Goal: Task Accomplishment & Management: Complete application form

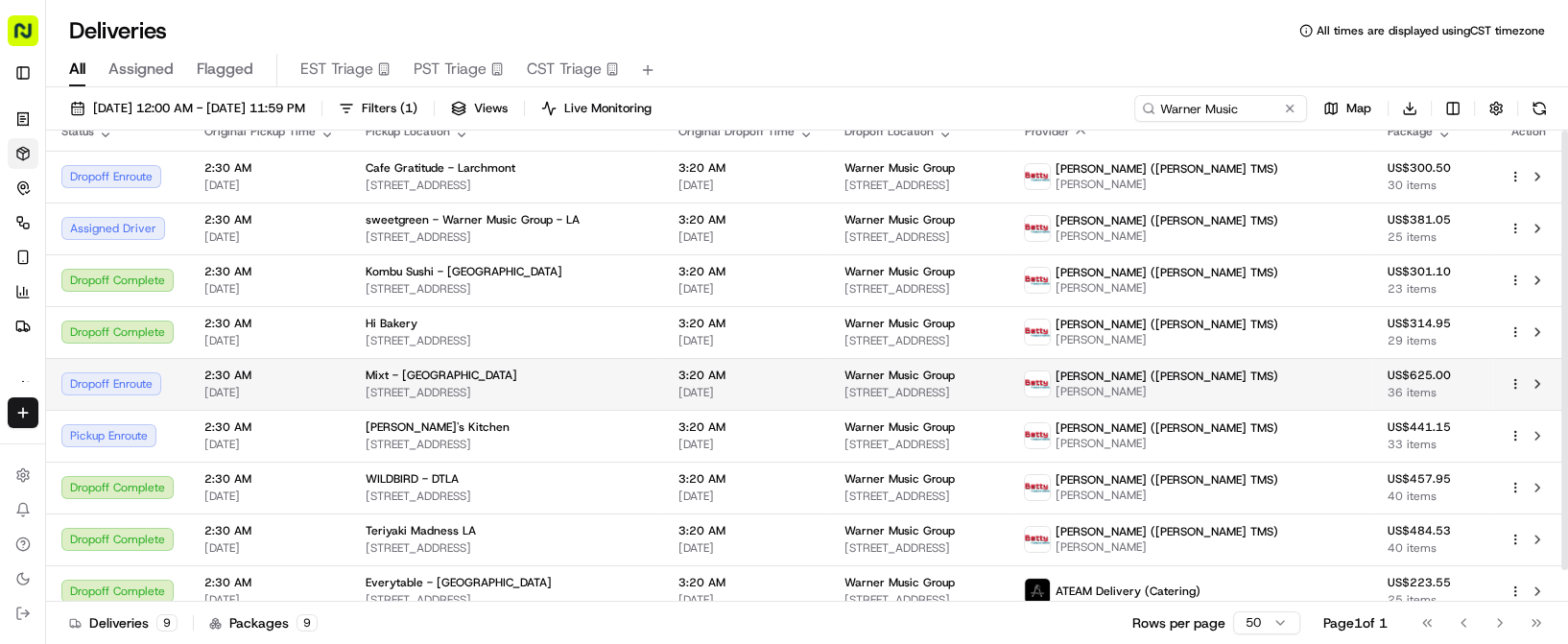
scroll to position [32, 0]
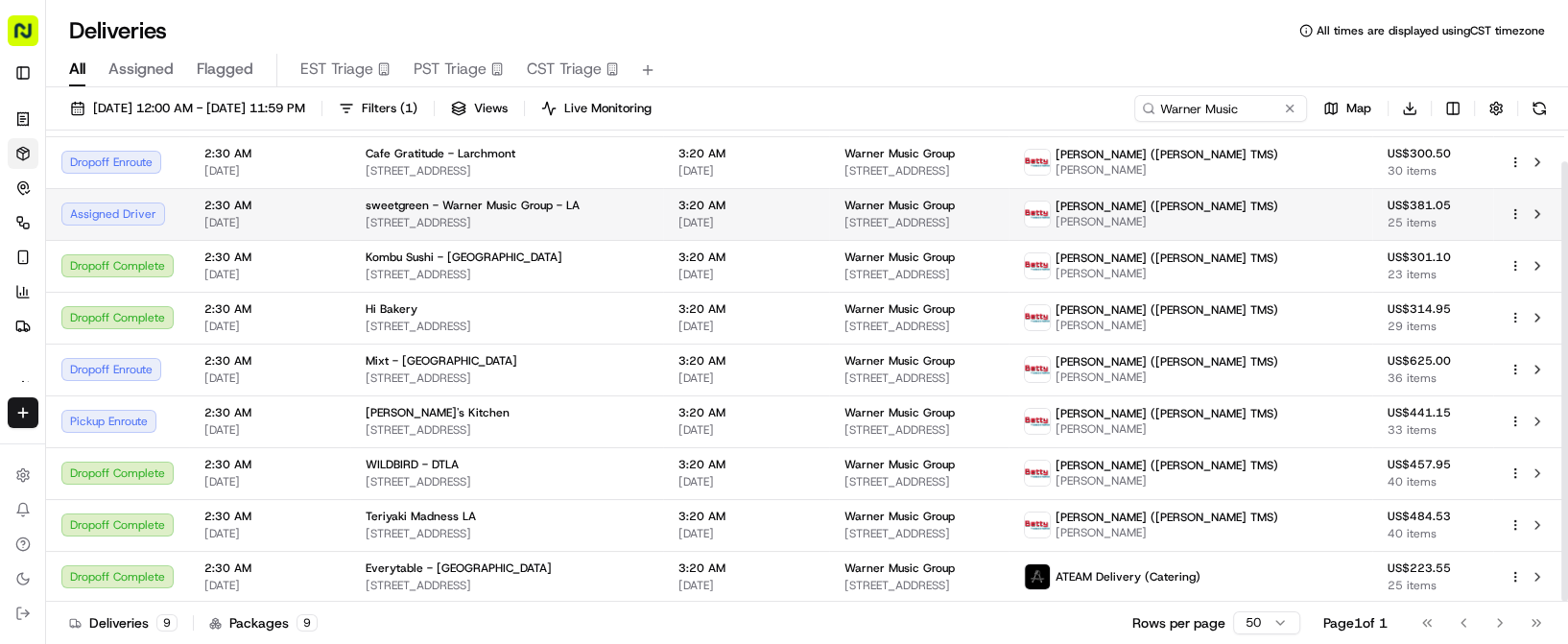
click at [485, 216] on span "410 W 8th St, Los Angeles, CA 90014, USA" at bounding box center [506, 223] width 282 height 16
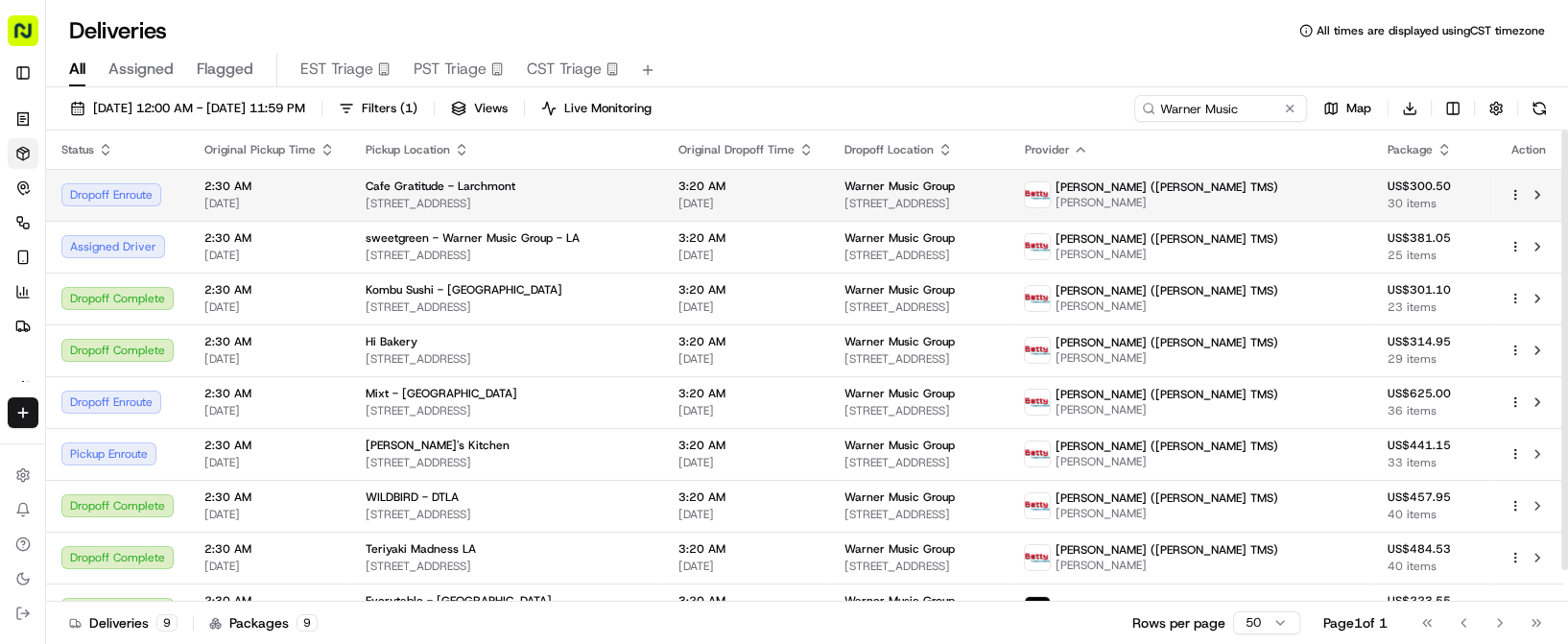
click at [545, 202] on span "[STREET_ADDRESS]" at bounding box center [506, 204] width 282 height 16
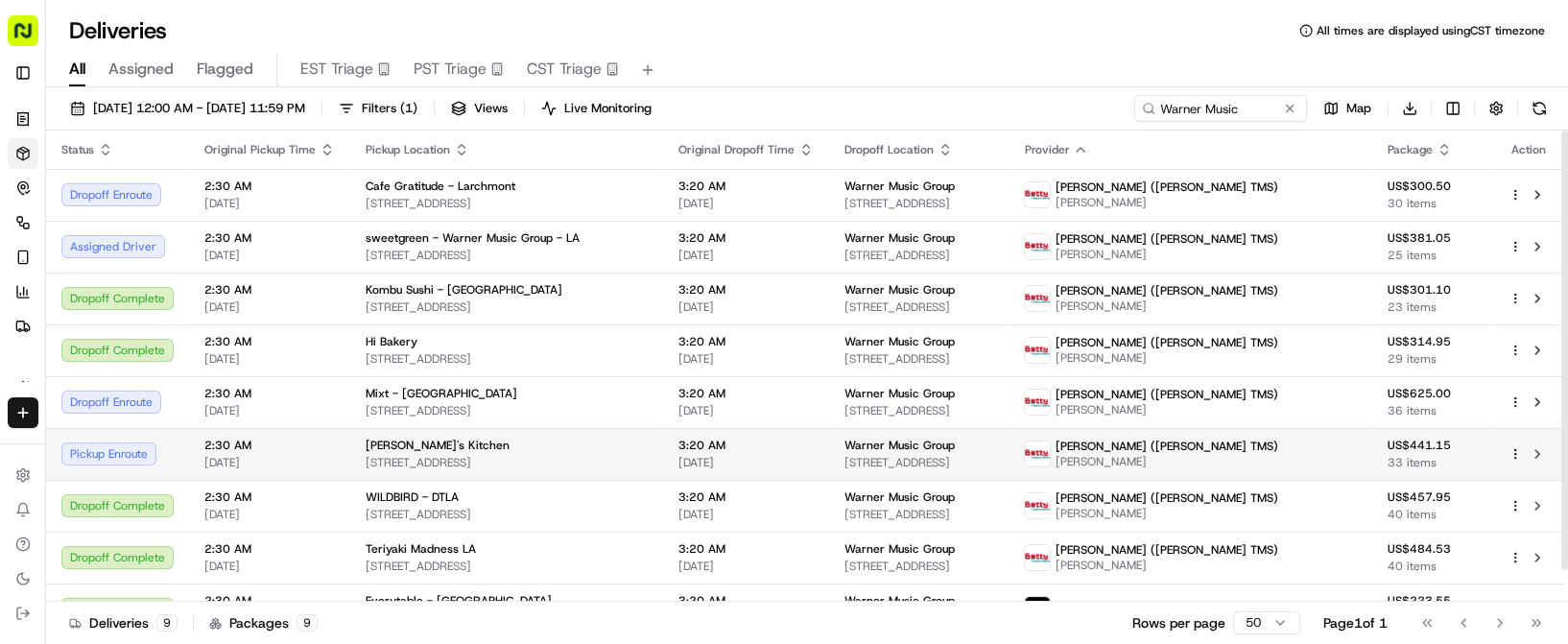
click at [560, 464] on span "217 E 8th St, Los Angeles, CA 90014, USA" at bounding box center [506, 463] width 282 height 16
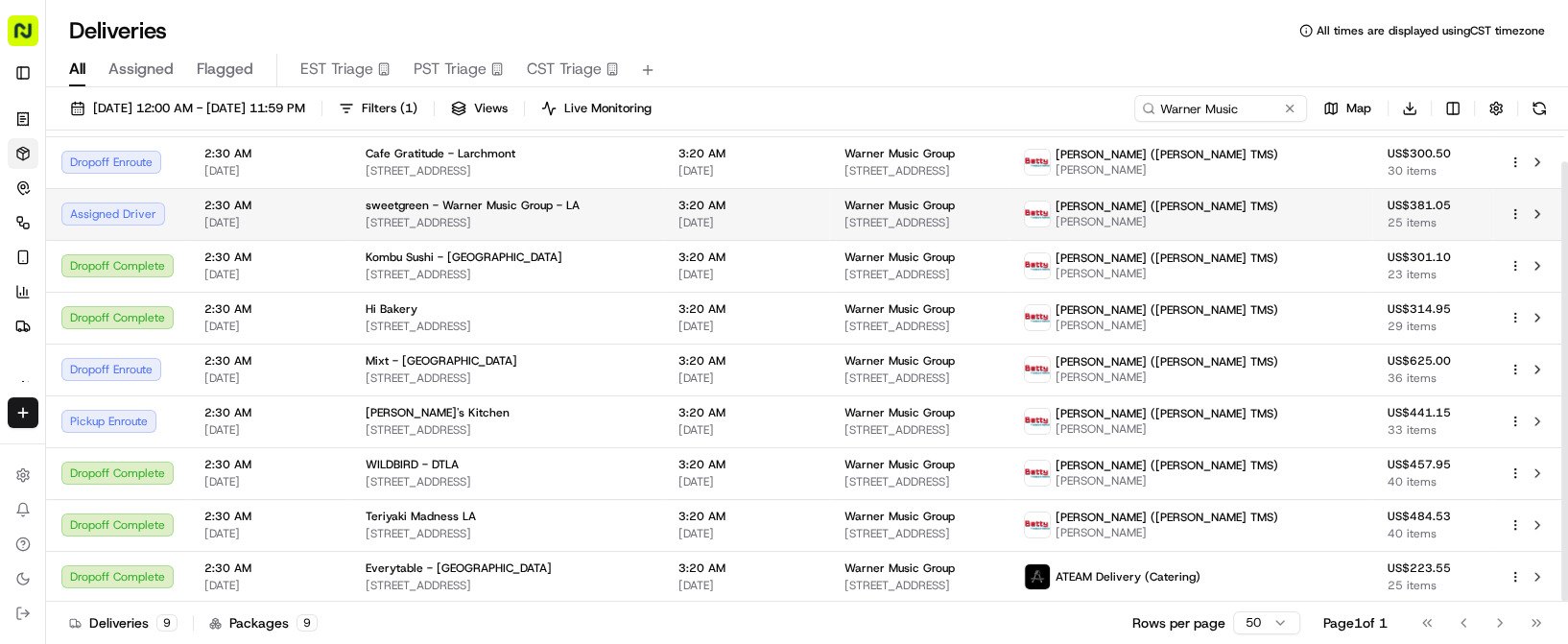
click at [374, 212] on div "sweetgreen - Warner Music Group - LA 410 W 8th St, Los Angeles, CA 90014, USA" at bounding box center [506, 213] width 282 height 32
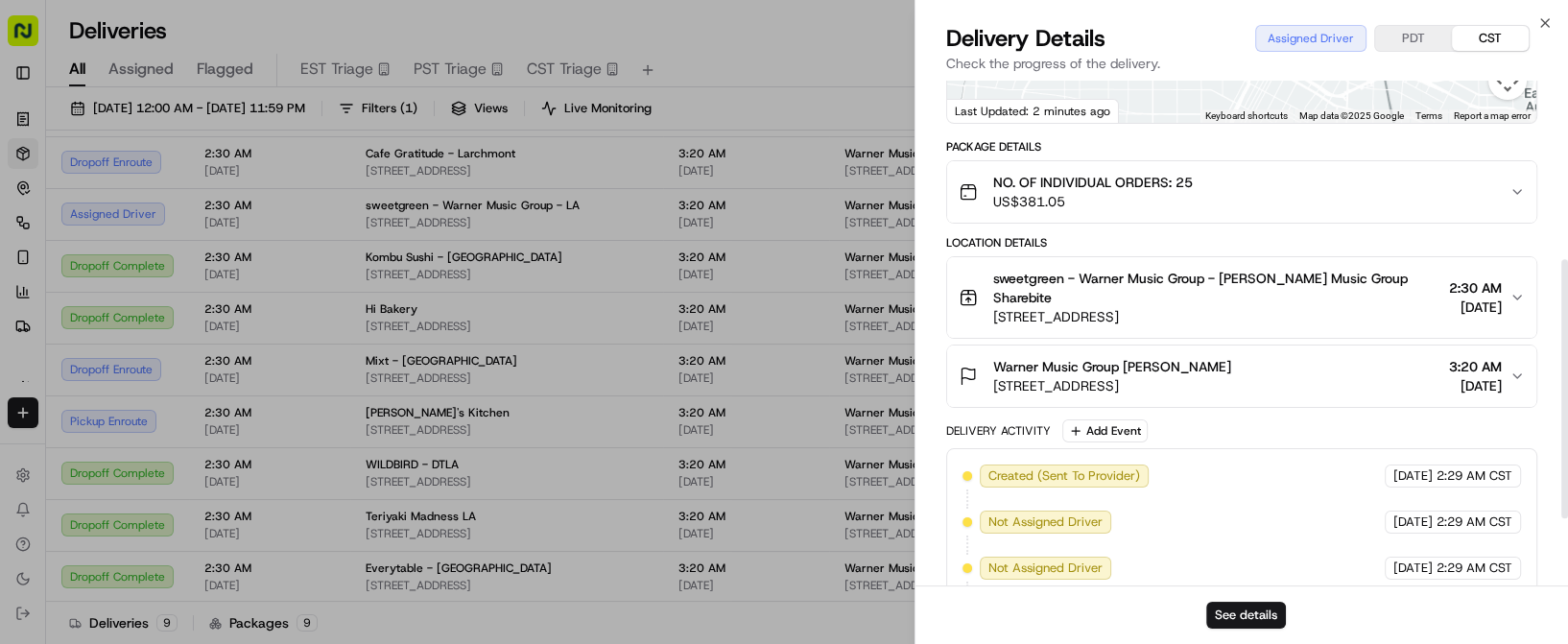
scroll to position [476, 0]
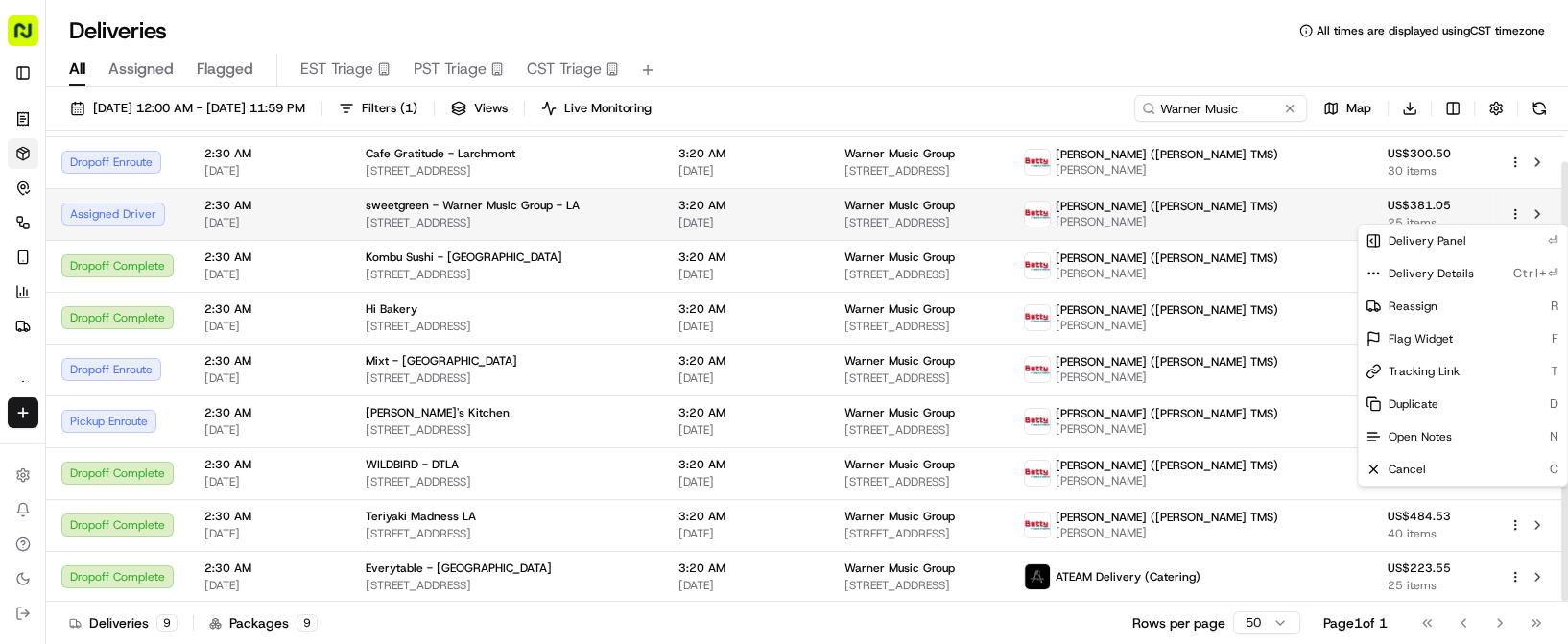
click at [1516, 205] on html "Sharebite a.trivino@sharebite.com Toggle Sidebar Orders Deliveries Control Orch…" at bounding box center [784, 322] width 1568 height 644
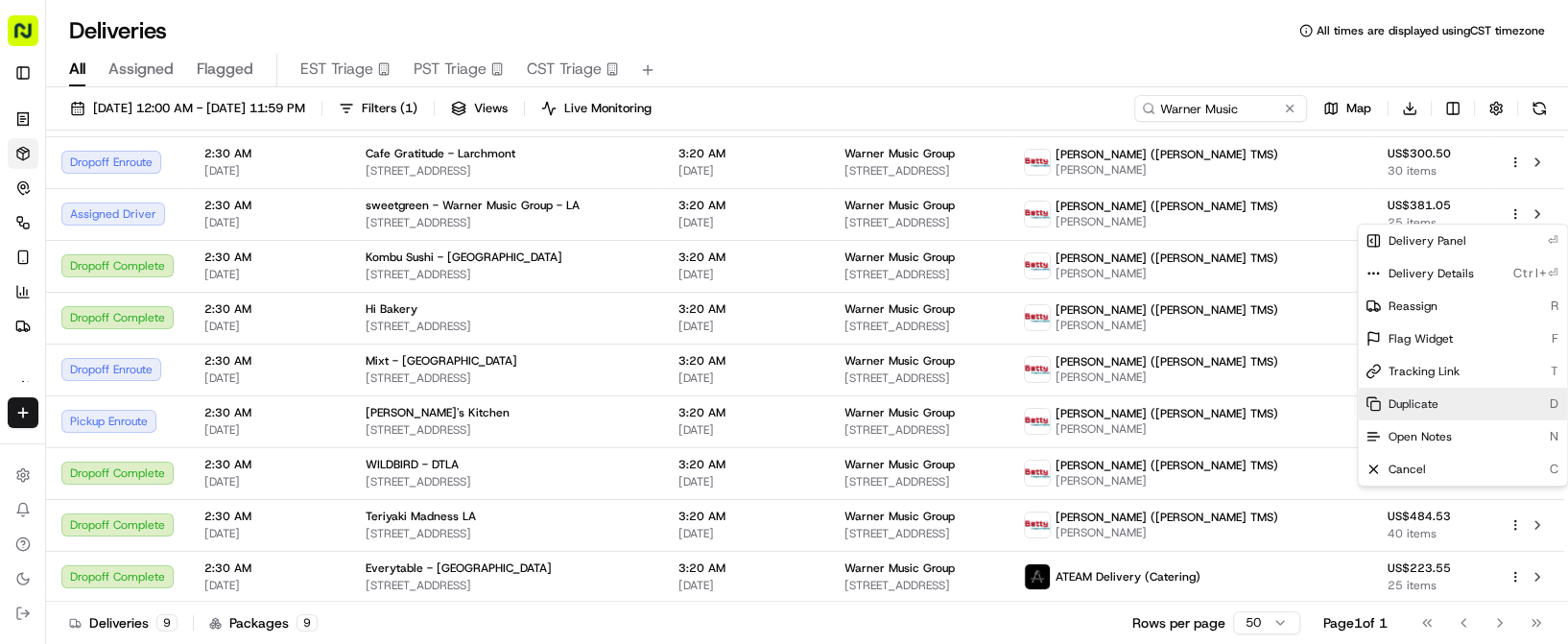
click at [1391, 398] on span "Duplicate" at bounding box center [1413, 404] width 50 height 16
click at [604, 205] on html "Sharebite a.trivino@sharebite.com Toggle Sidebar Orders Deliveries Control Orch…" at bounding box center [784, 322] width 1568 height 644
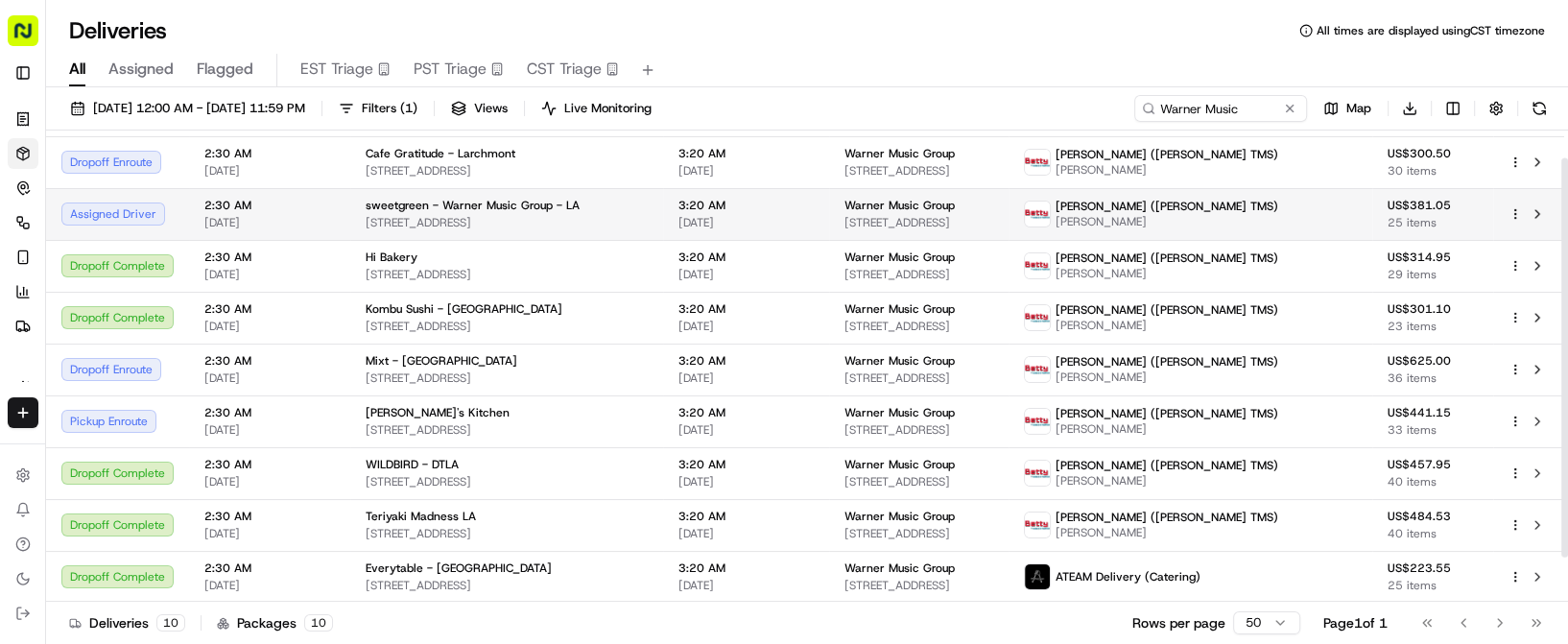
scroll to position [31, 0]
click at [606, 208] on div "sweetgreen - Warner Music Group - LA" at bounding box center [506, 206] width 282 height 16
click at [648, 218] on span "410 W 8th St, Los Angeles, CA 90014, USA" at bounding box center [506, 224] width 282 height 16
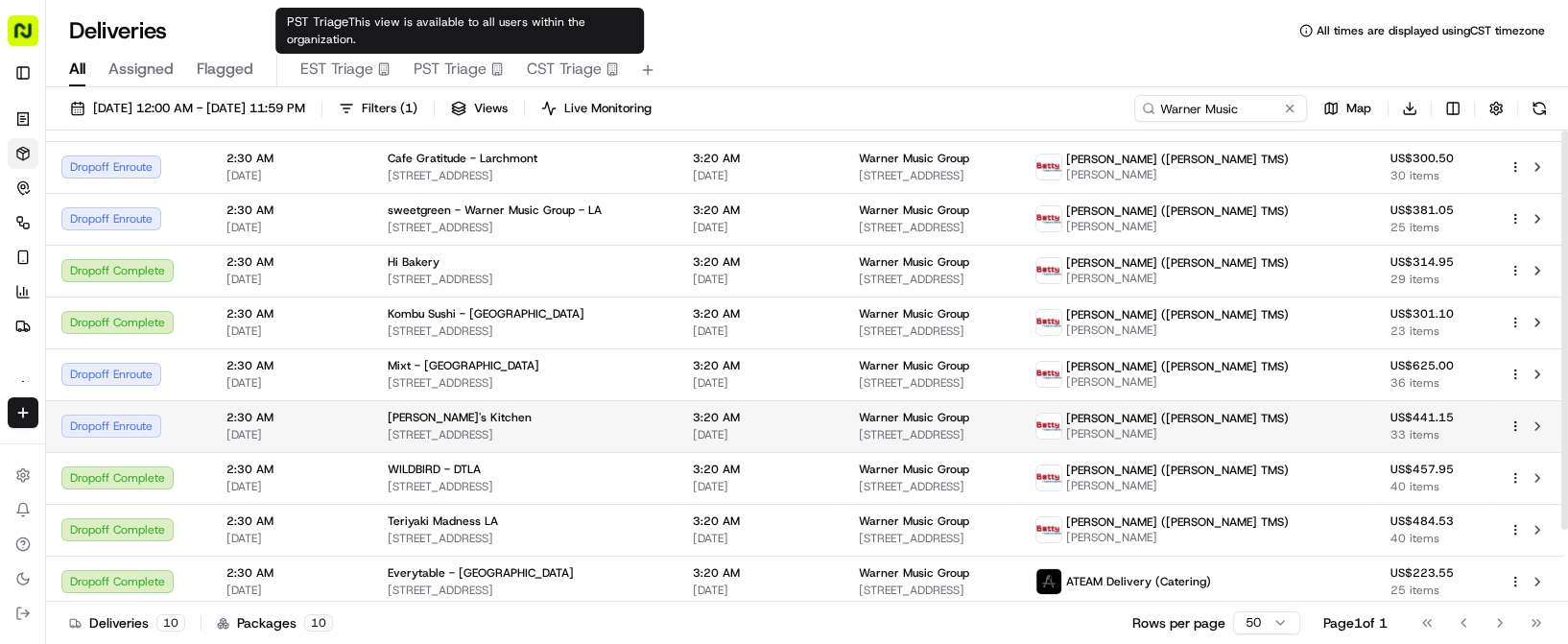
scroll to position [0, 0]
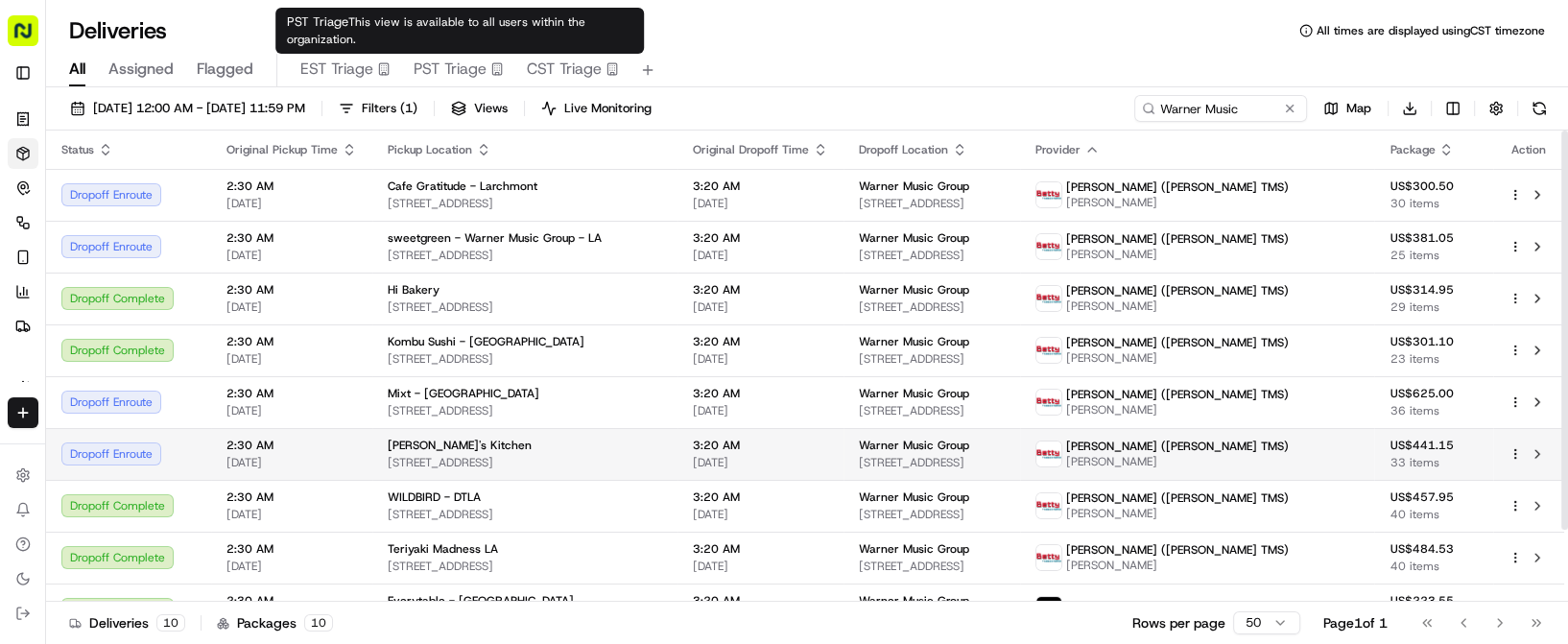
click at [493, 436] on td "Anwar's Kitchen 217 E 8th St, Los Angeles, CA 90014, USA" at bounding box center [525, 453] width 305 height 52
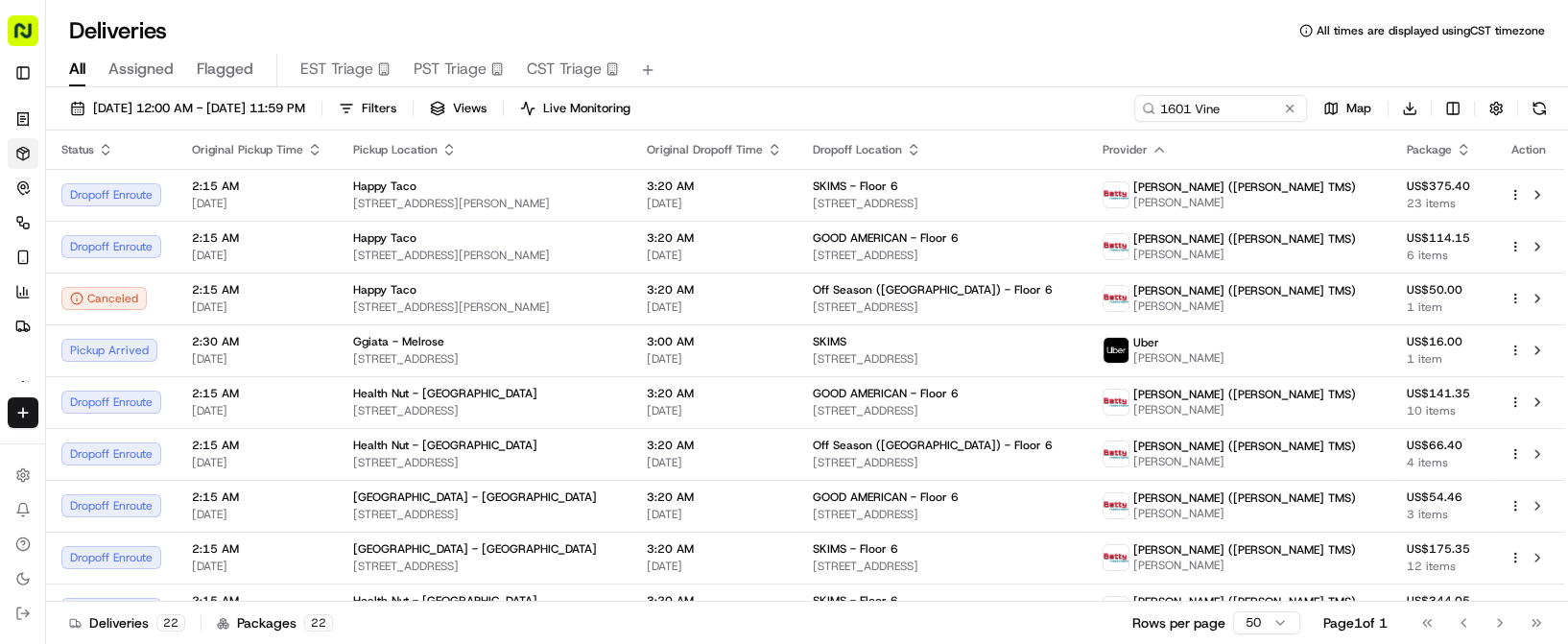
drag, startPoint x: 248, startPoint y: 12, endPoint x: 234, endPoint y: 4, distance: 16.1
click at [248, 13] on div "Deliveries All times are displayed using CST timezone All Assigned Flagged EST …" at bounding box center [807, 322] width 1522 height 644
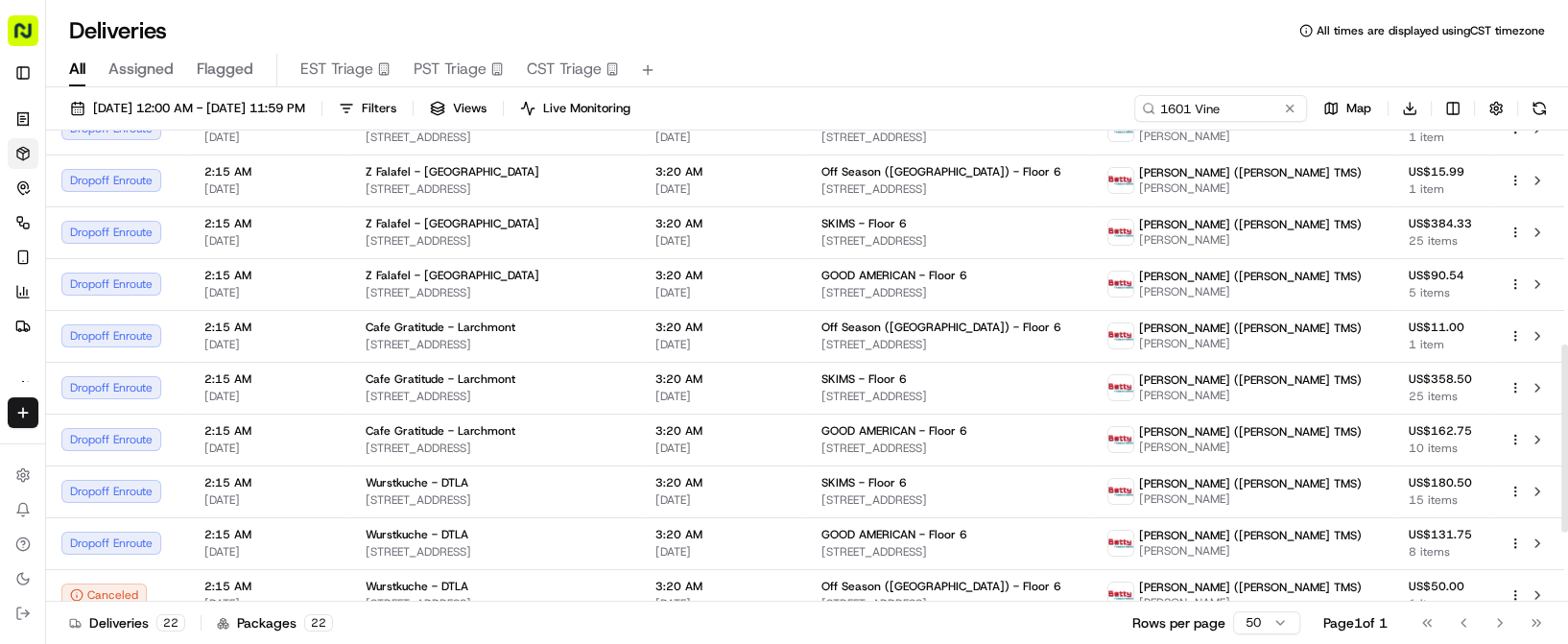
scroll to position [706, 0]
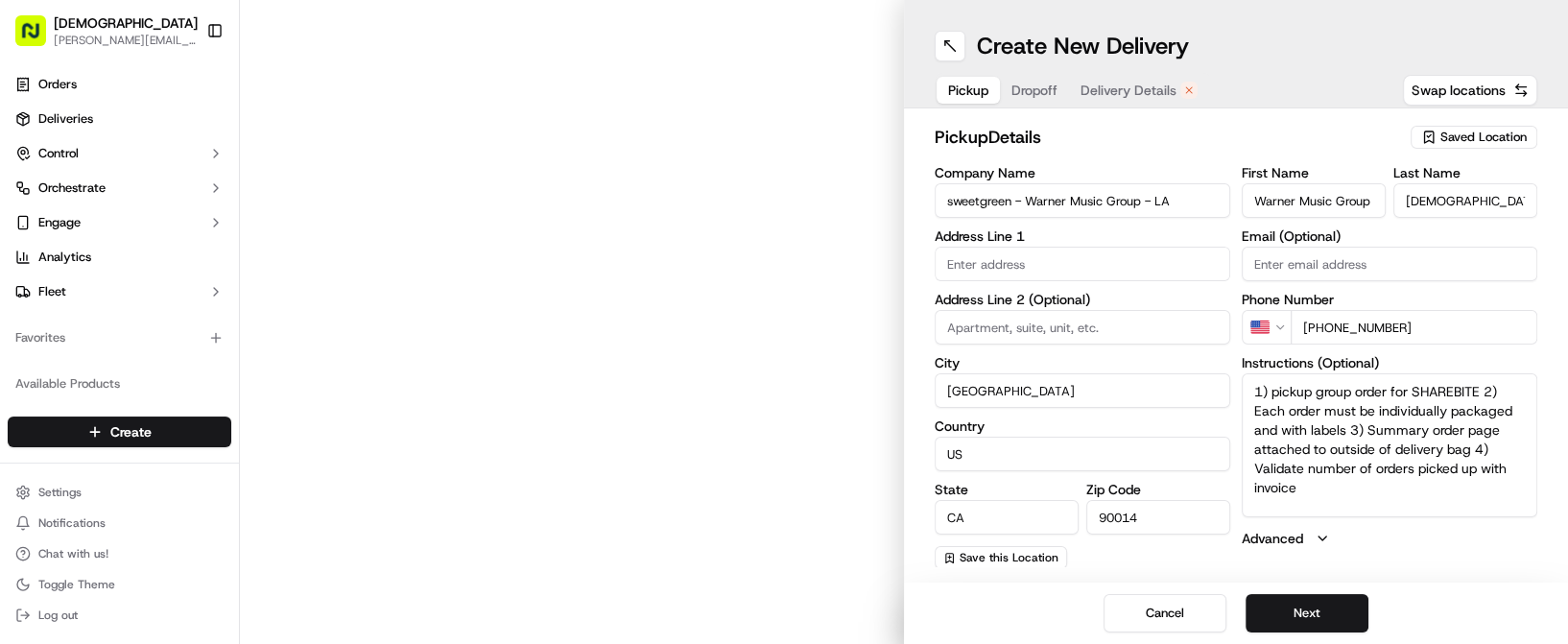
type input "410 W 8th St"
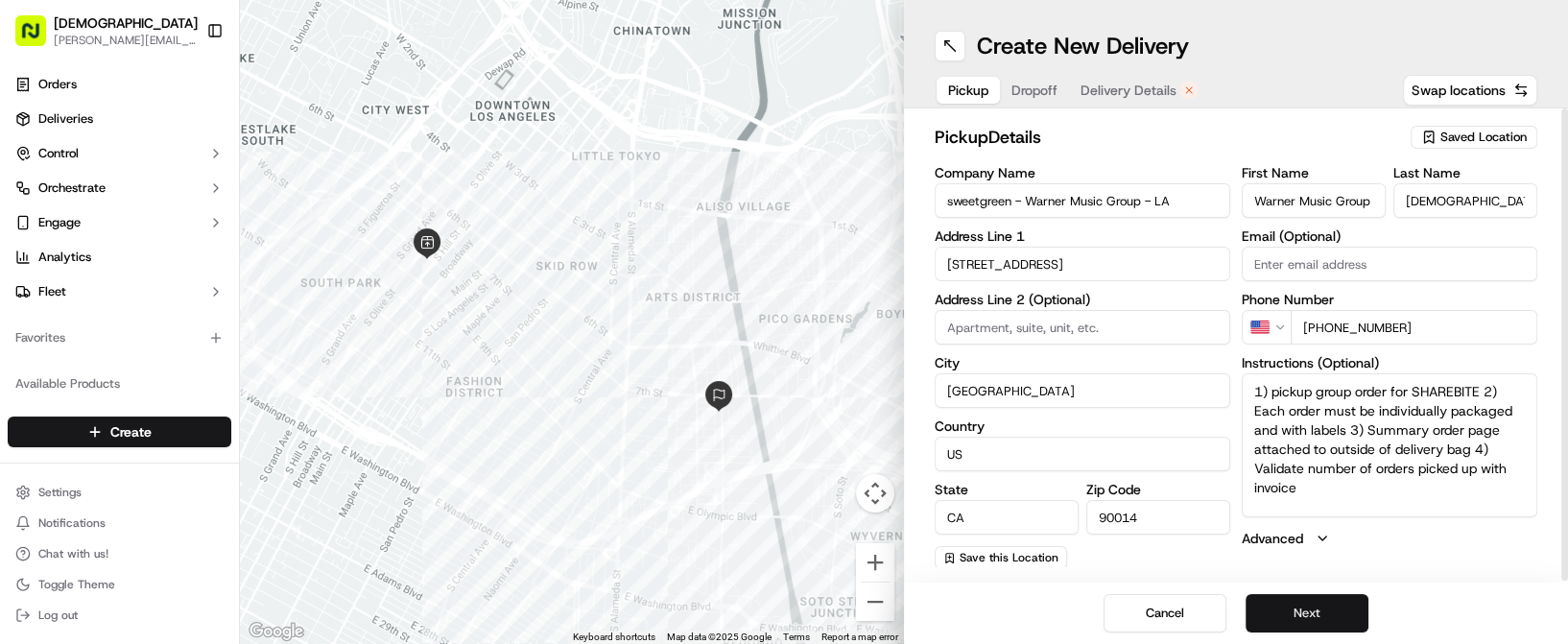
click at [1302, 597] on button "Next" at bounding box center [1307, 613] width 123 height 38
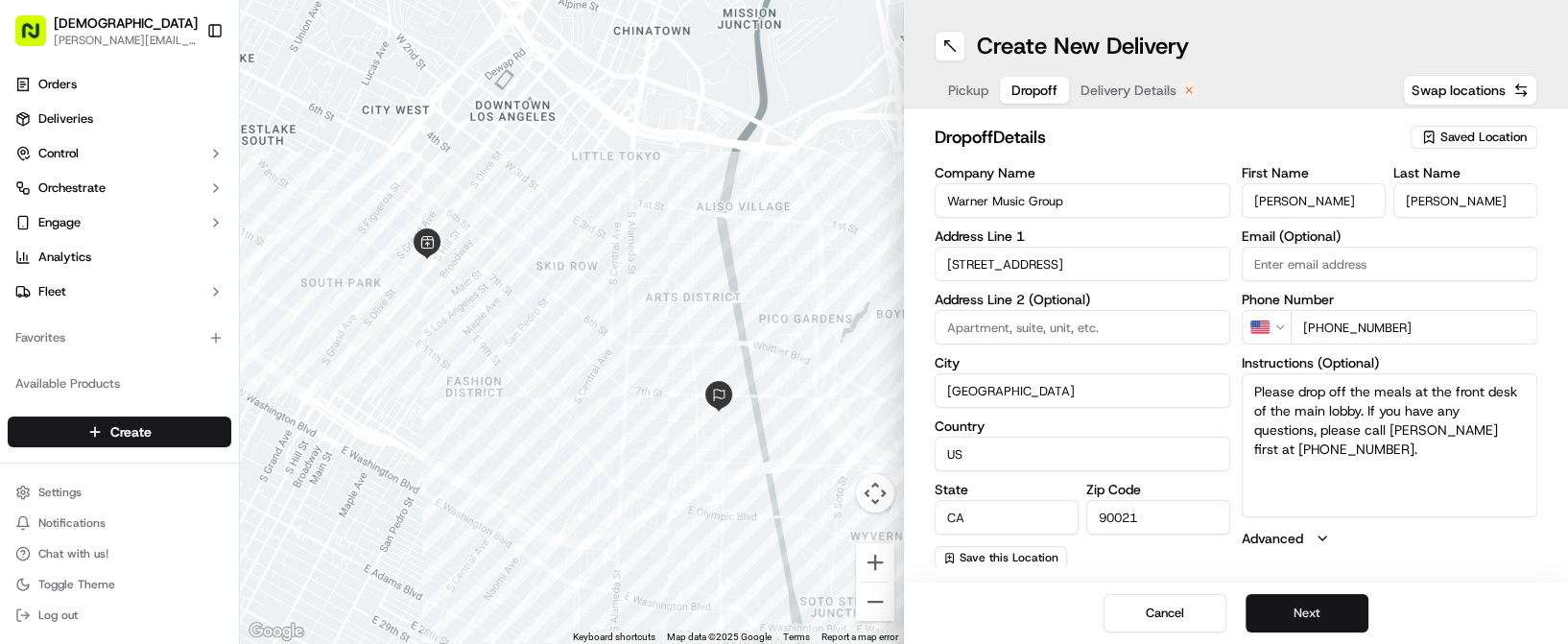
click at [1312, 615] on button "Next" at bounding box center [1307, 613] width 123 height 38
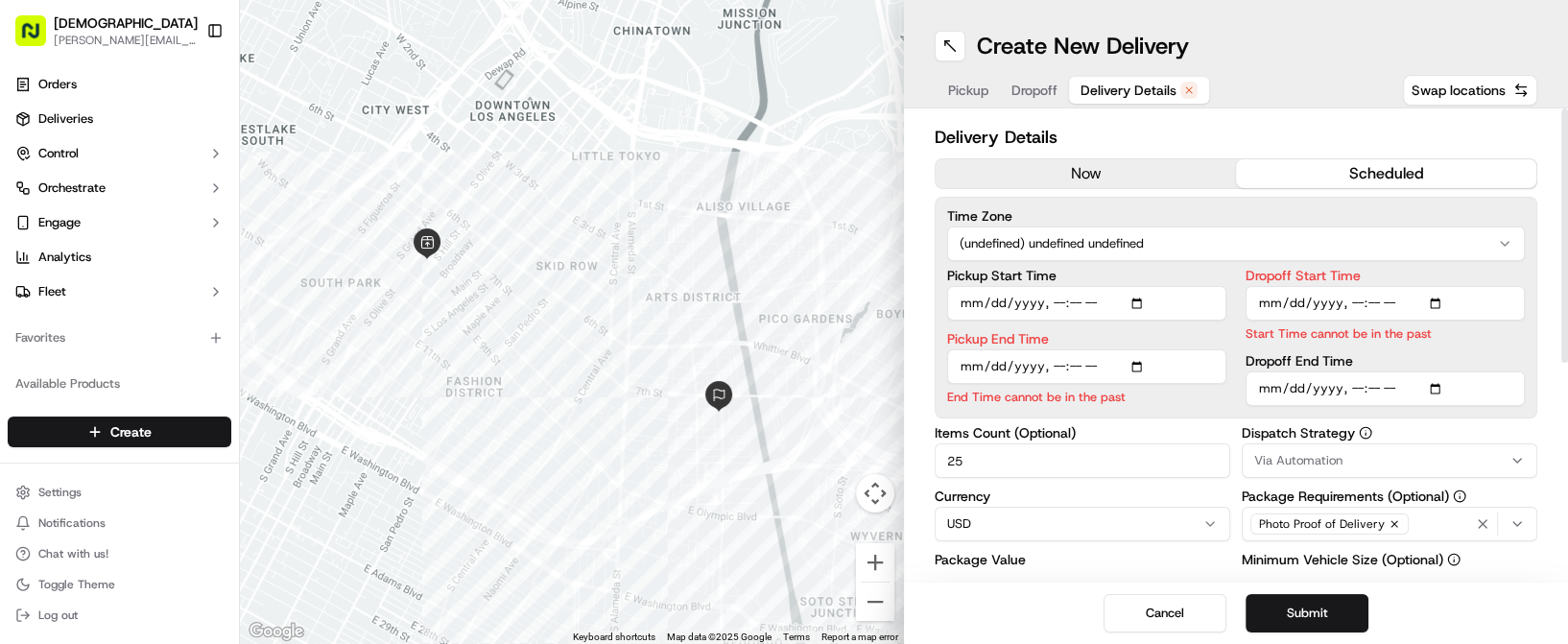
click at [1101, 175] on button "now" at bounding box center [1084, 173] width 300 height 29
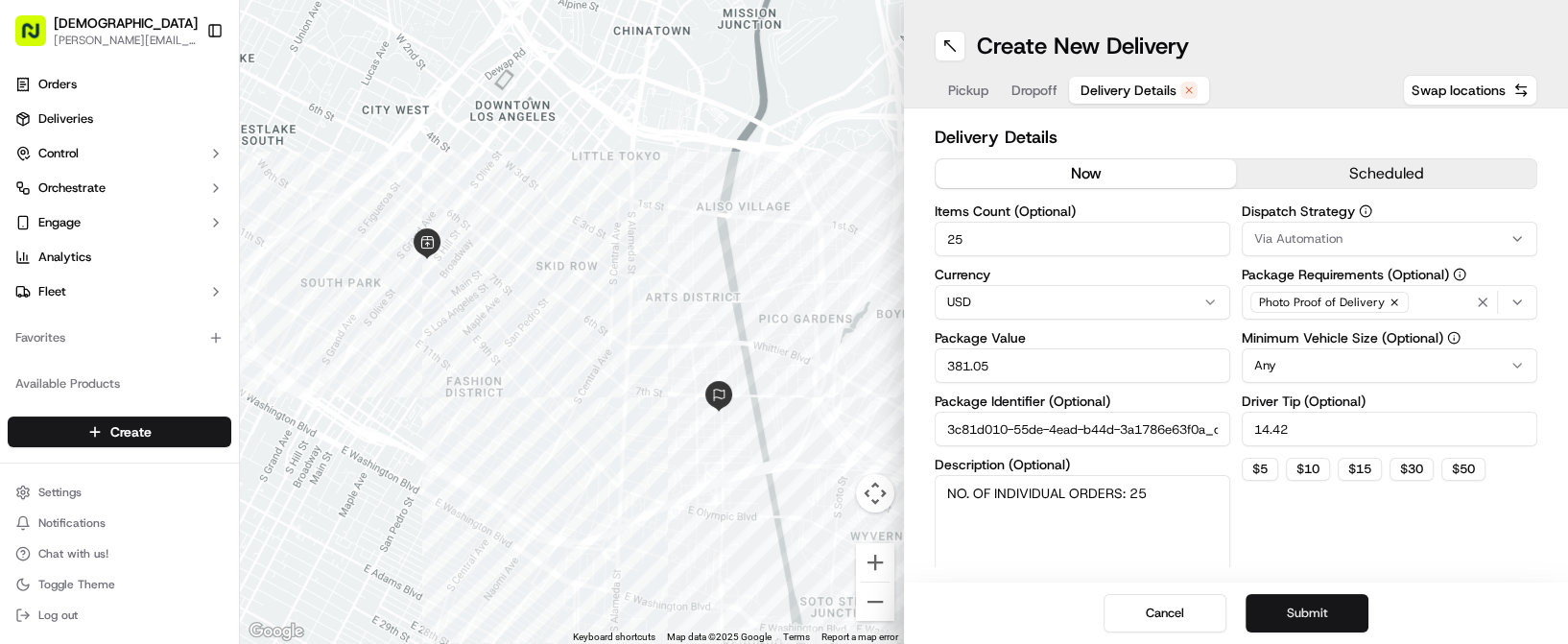
click at [1282, 594] on div "Cancel Submit" at bounding box center [1235, 613] width 664 height 61
click at [1292, 600] on button "Submit" at bounding box center [1307, 613] width 123 height 38
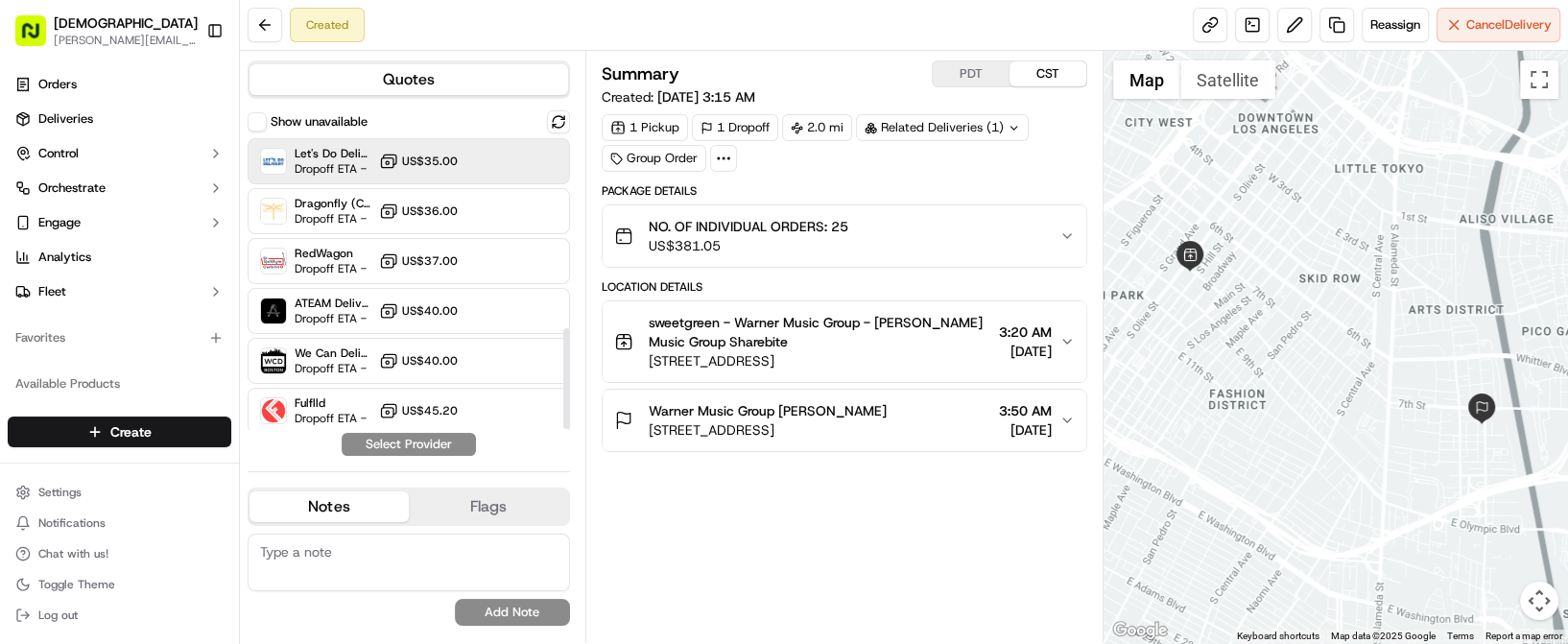
scroll to position [553, 0]
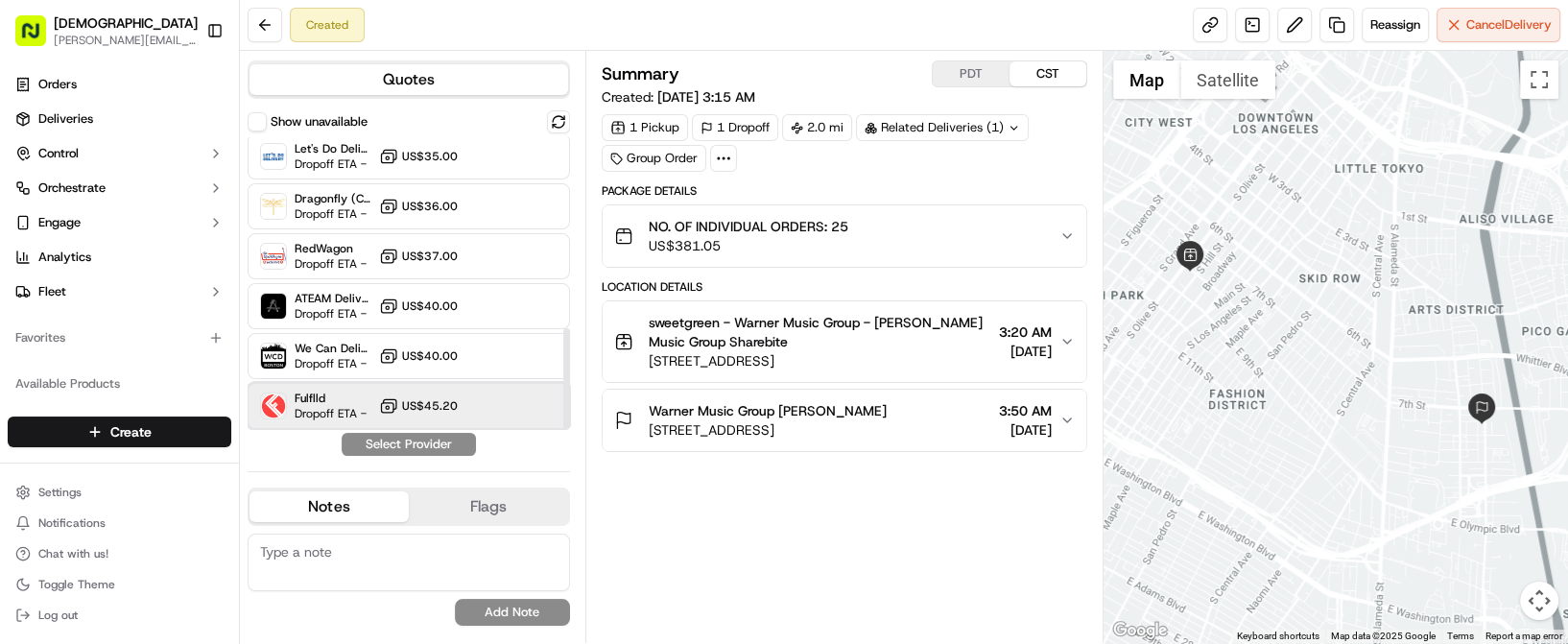
click at [424, 389] on div "Fulflld Dropoff ETA - US$45.20" at bounding box center [409, 405] width 322 height 46
click at [414, 445] on button "Assign Provider" at bounding box center [408, 443] width 137 height 23
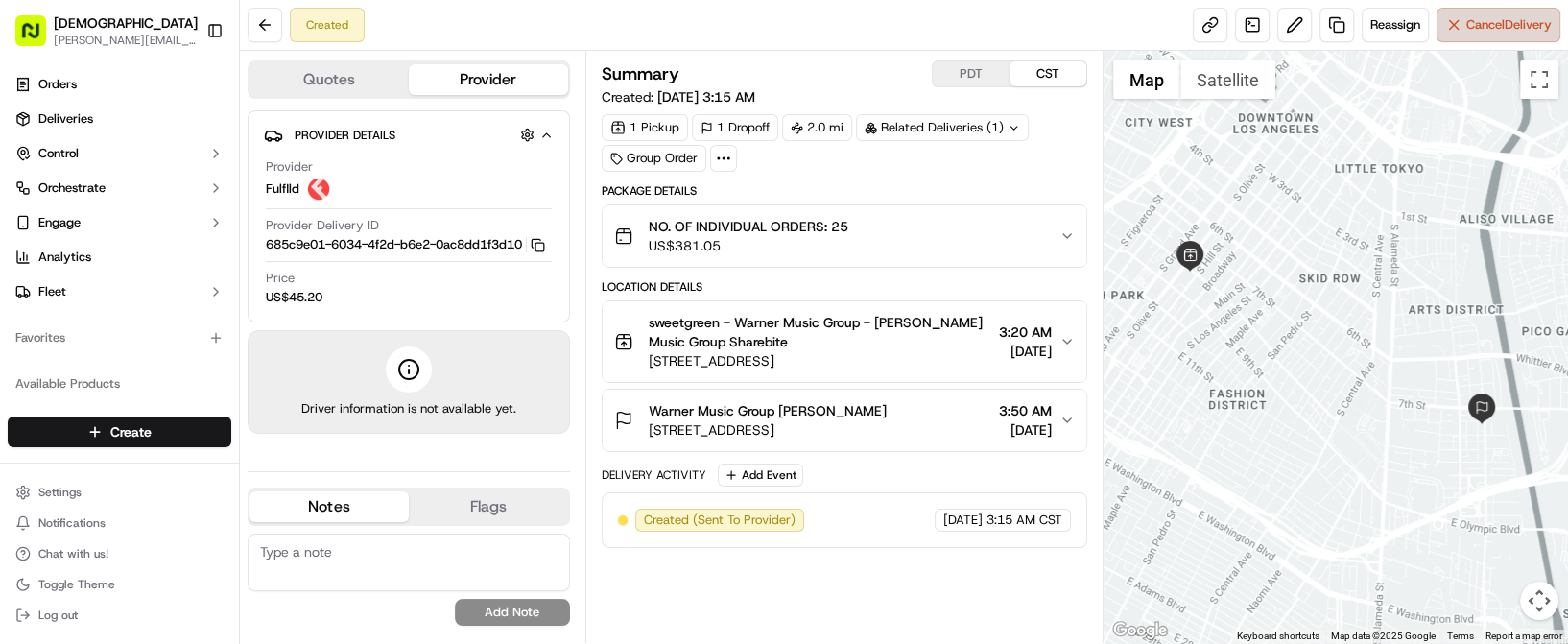
click at [1504, 31] on span "Cancel Delivery" at bounding box center [1508, 26] width 86 height 18
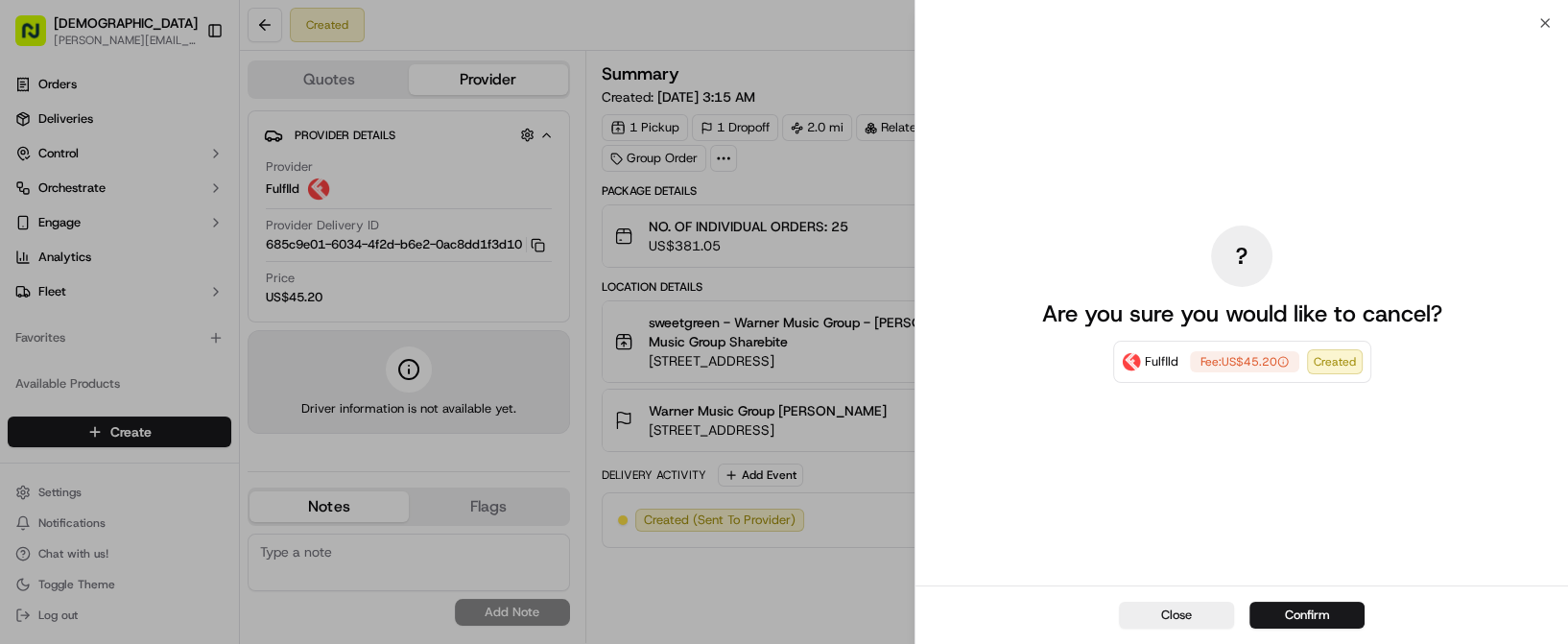
drag, startPoint x: 1177, startPoint y: 619, endPoint x: 1117, endPoint y: 581, distance: 71.0
click at [1175, 619] on button "Close" at bounding box center [1176, 615] width 115 height 27
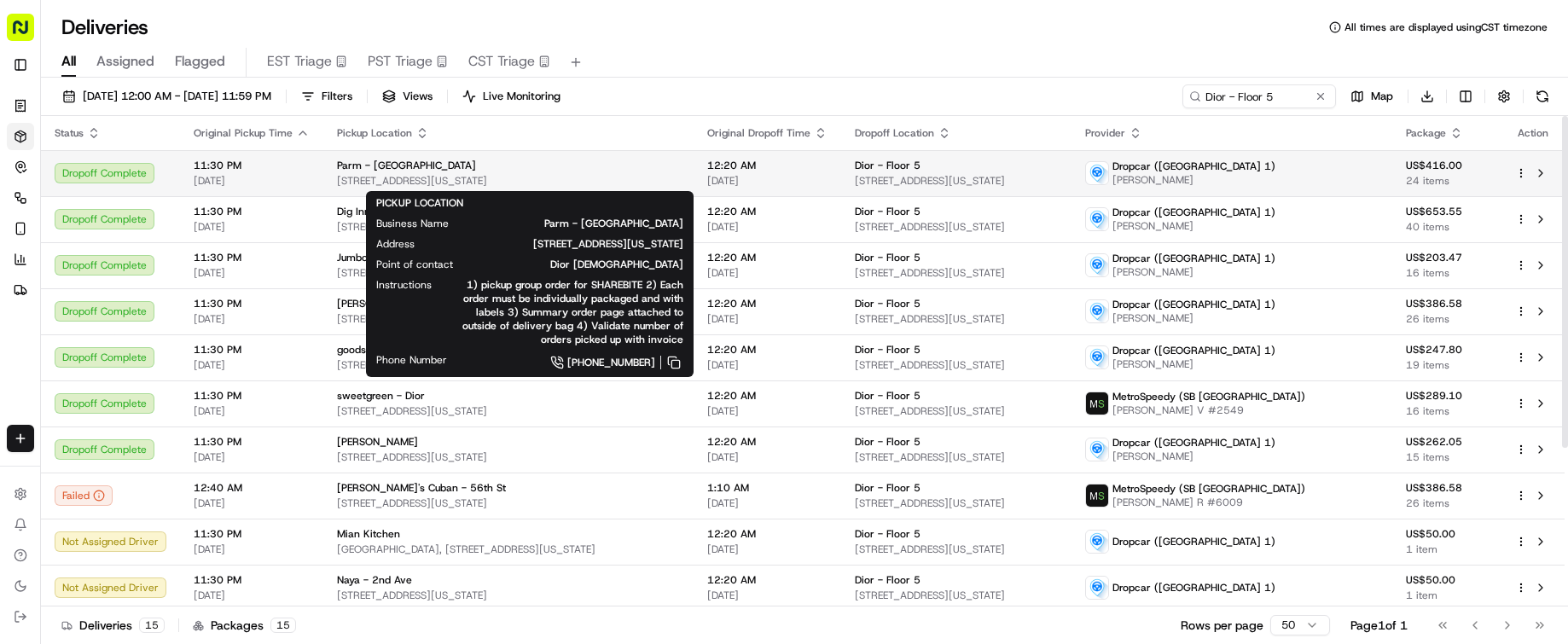
click at [570, 163] on div "Parm - [GEOGRAPHIC_DATA]" at bounding box center [508, 166] width 343 height 14
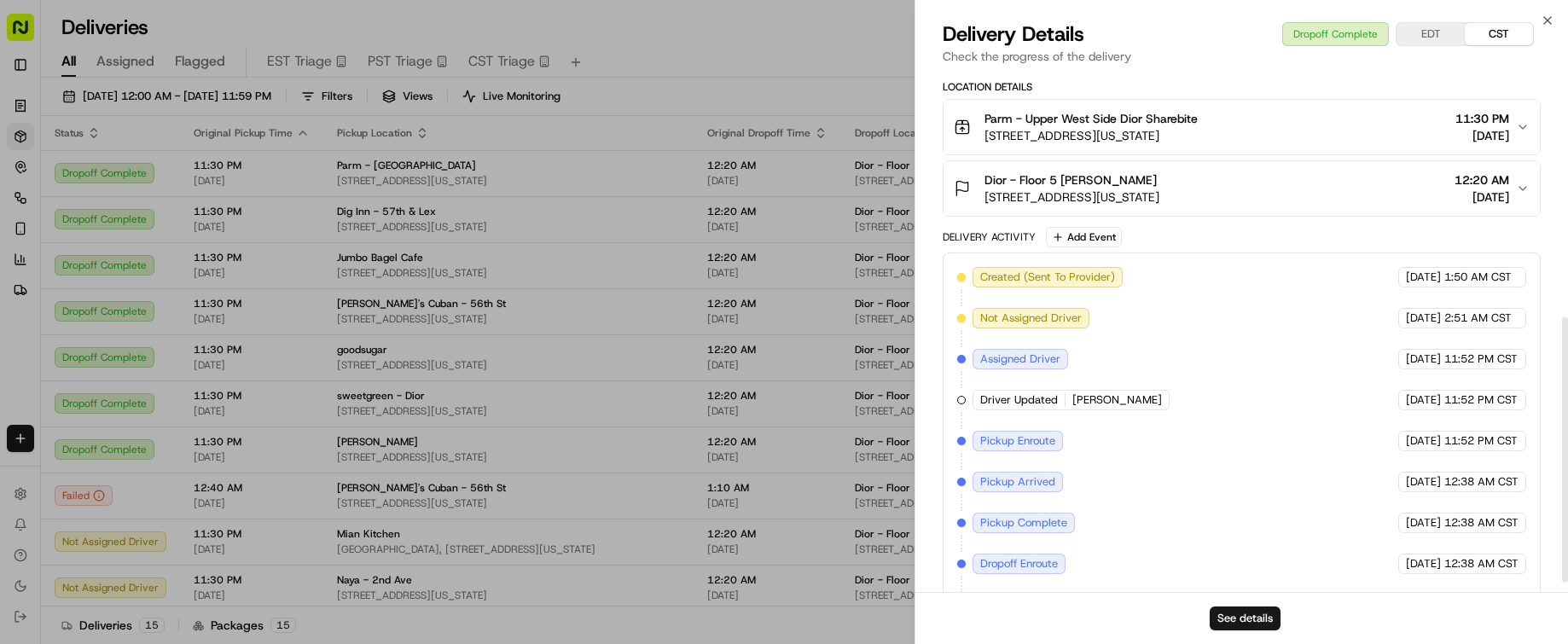
scroll to position [502, 0]
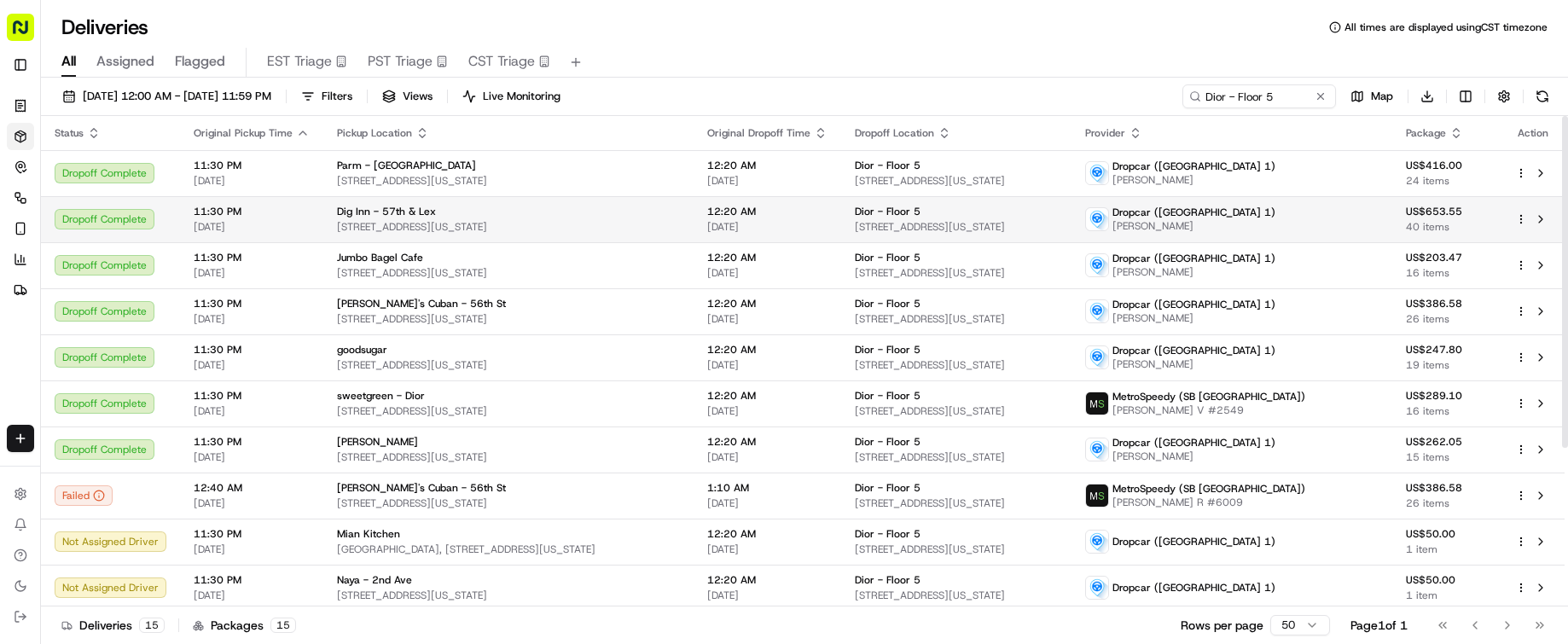
click at [680, 225] on span "[STREET_ADDRESS][US_STATE]" at bounding box center [508, 227] width 343 height 14
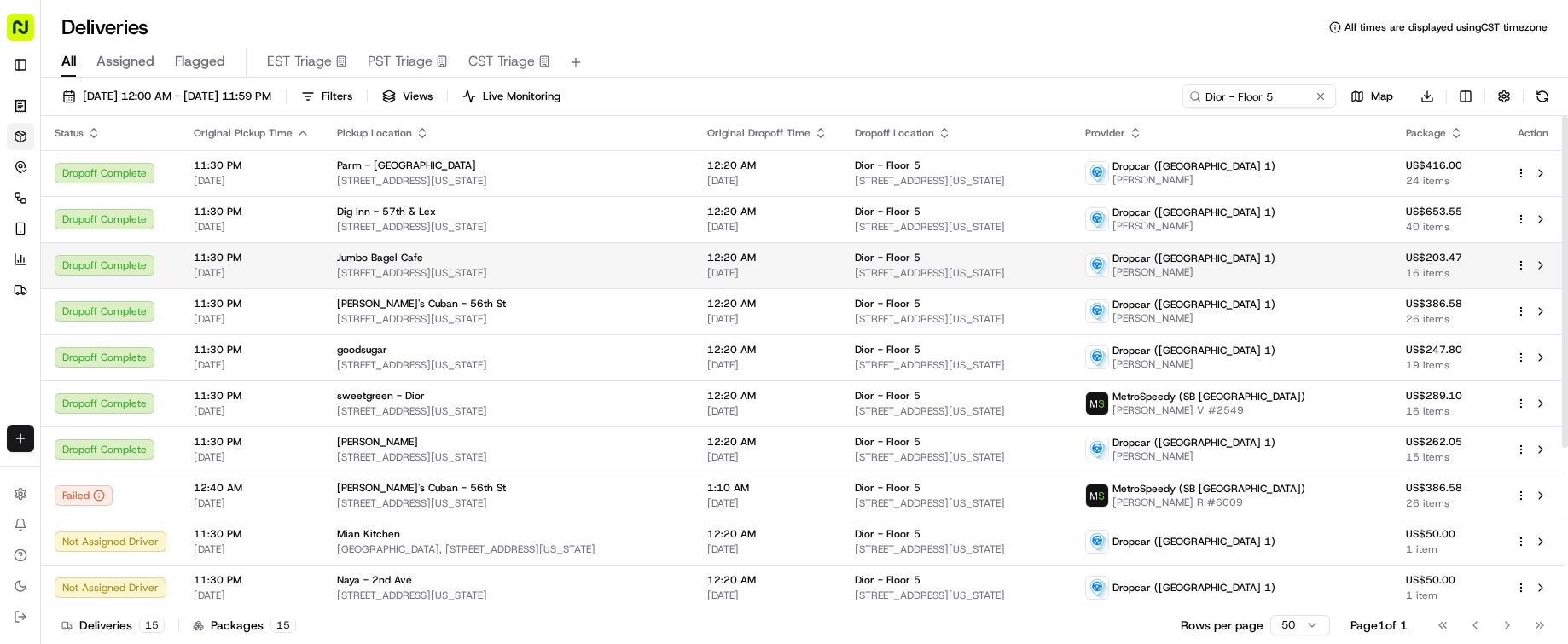
click at [680, 260] on div "Jumbo Bagel Cafe" at bounding box center [508, 258] width 343 height 14
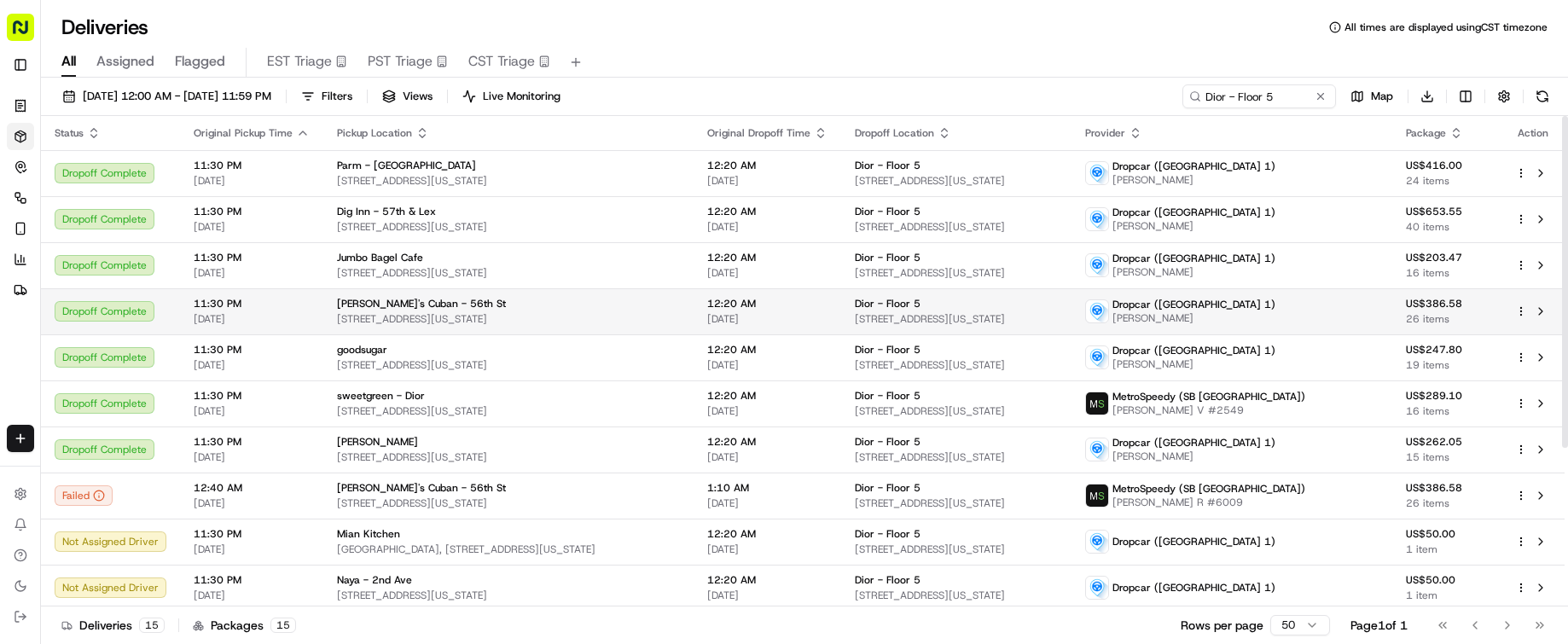
click at [680, 312] on span "[STREET_ADDRESS][US_STATE]" at bounding box center [508, 319] width 343 height 14
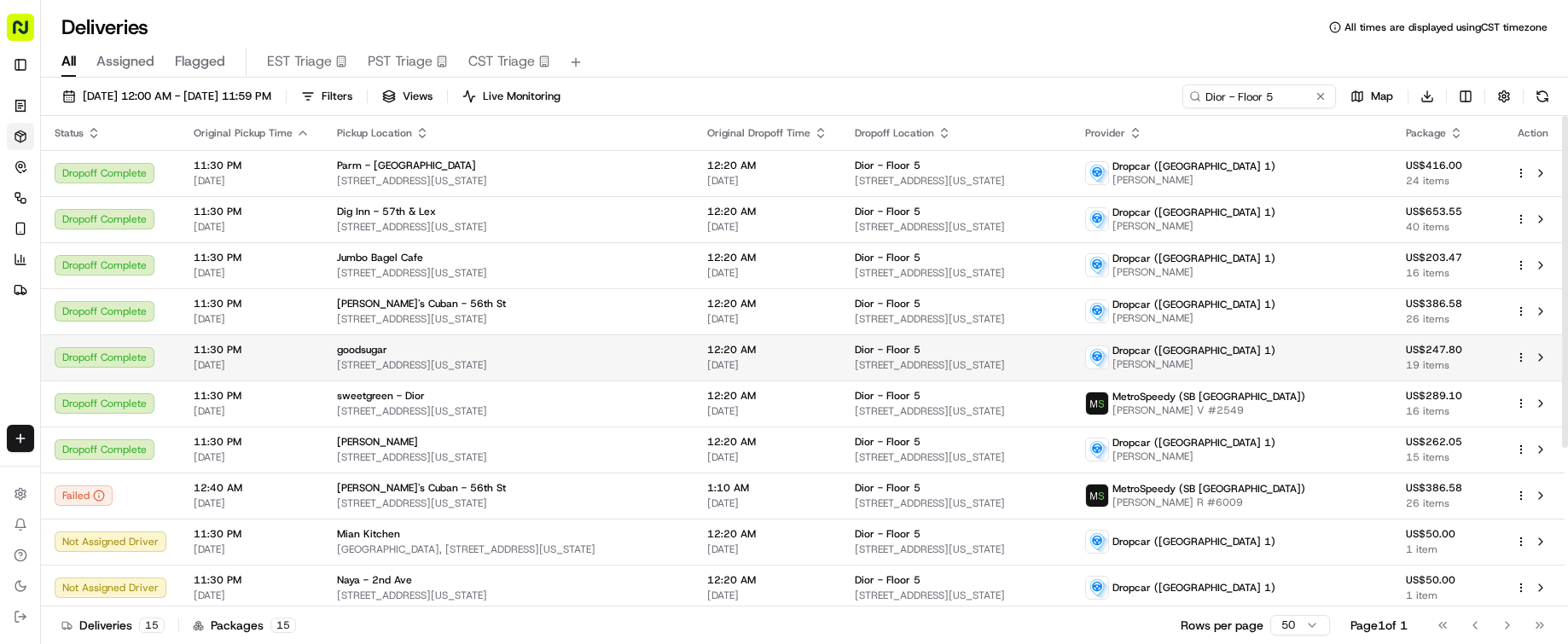
click at [742, 349] on td "12:20 AM [DATE]" at bounding box center [767, 357] width 148 height 46
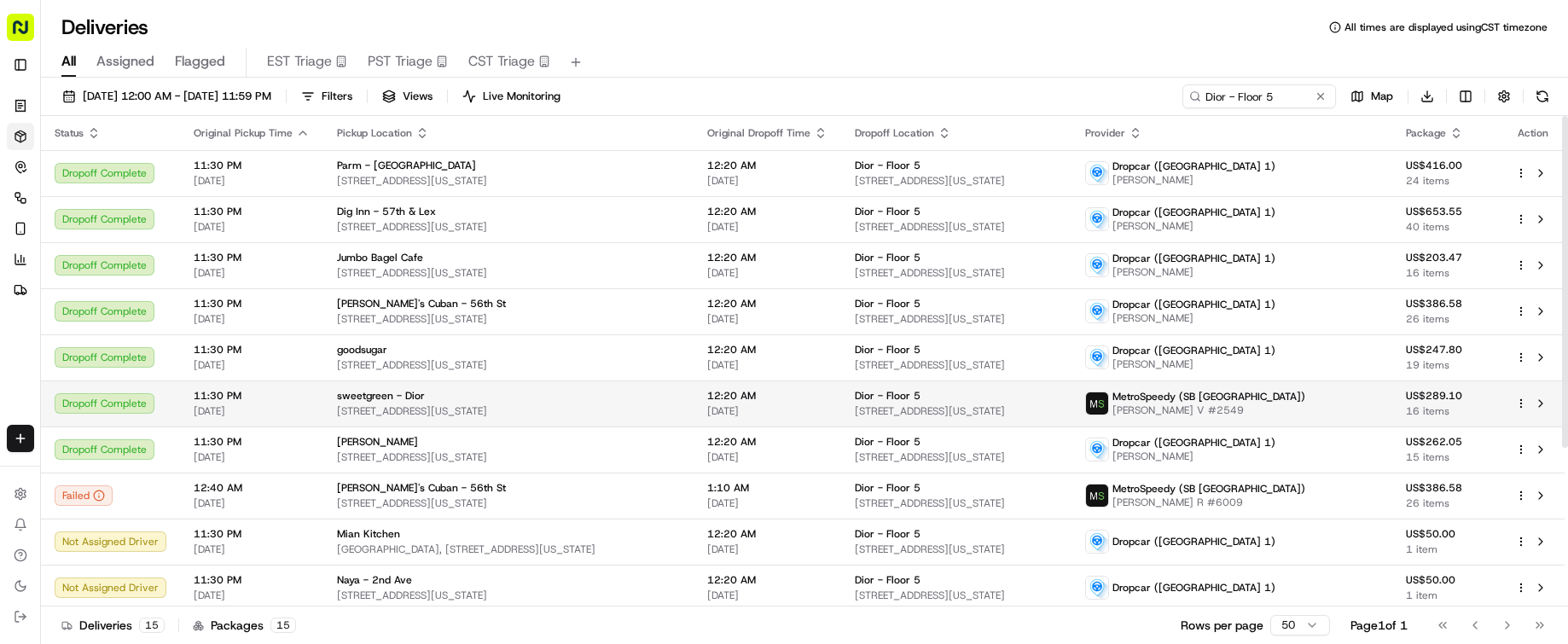
click at [748, 397] on td "12:20 AM [DATE]" at bounding box center [767, 403] width 148 height 46
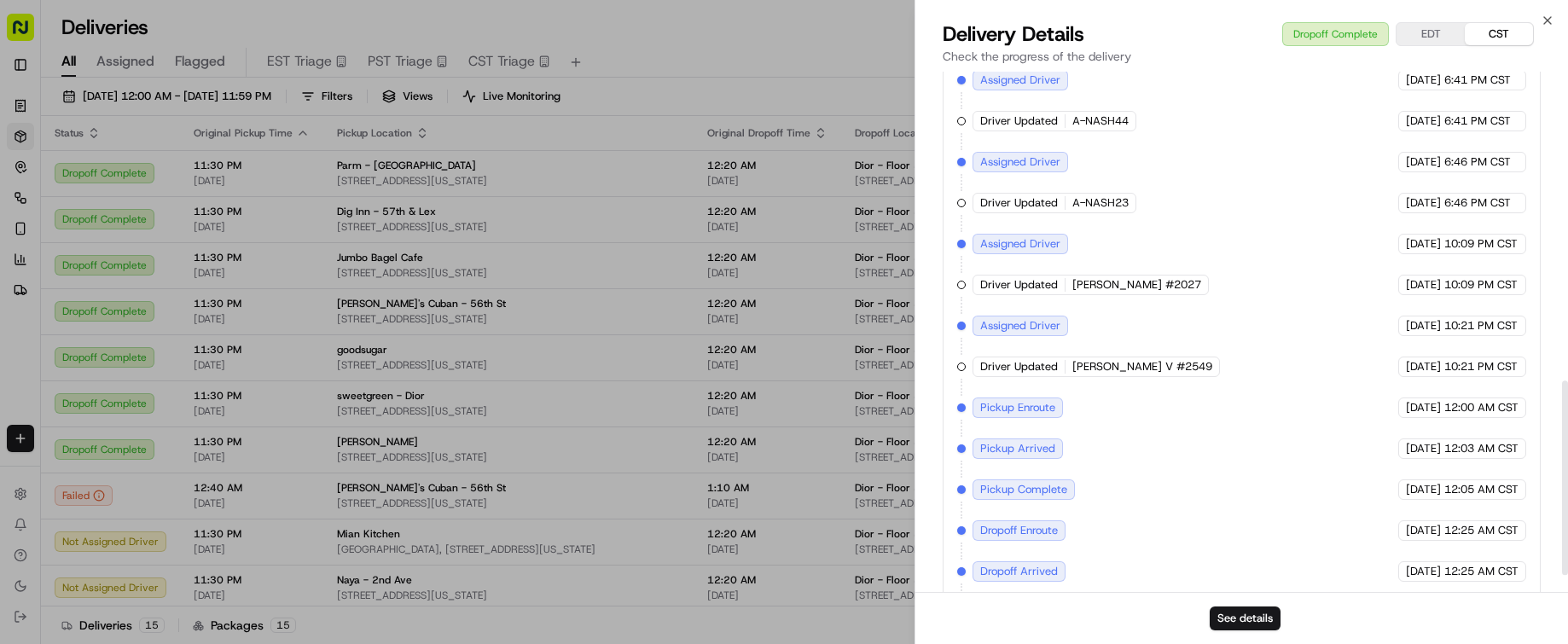
scroll to position [869, 0]
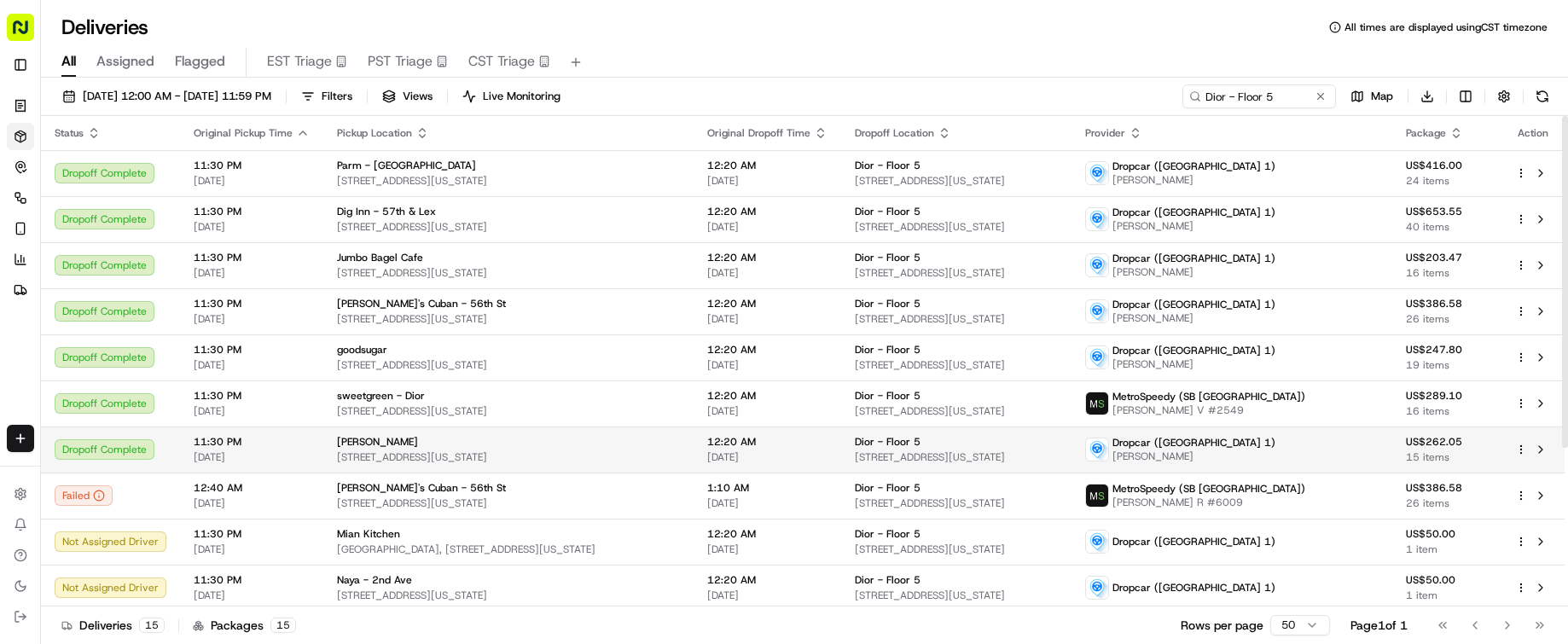
click at [663, 440] on div "[PERSON_NAME]" at bounding box center [508, 442] width 343 height 14
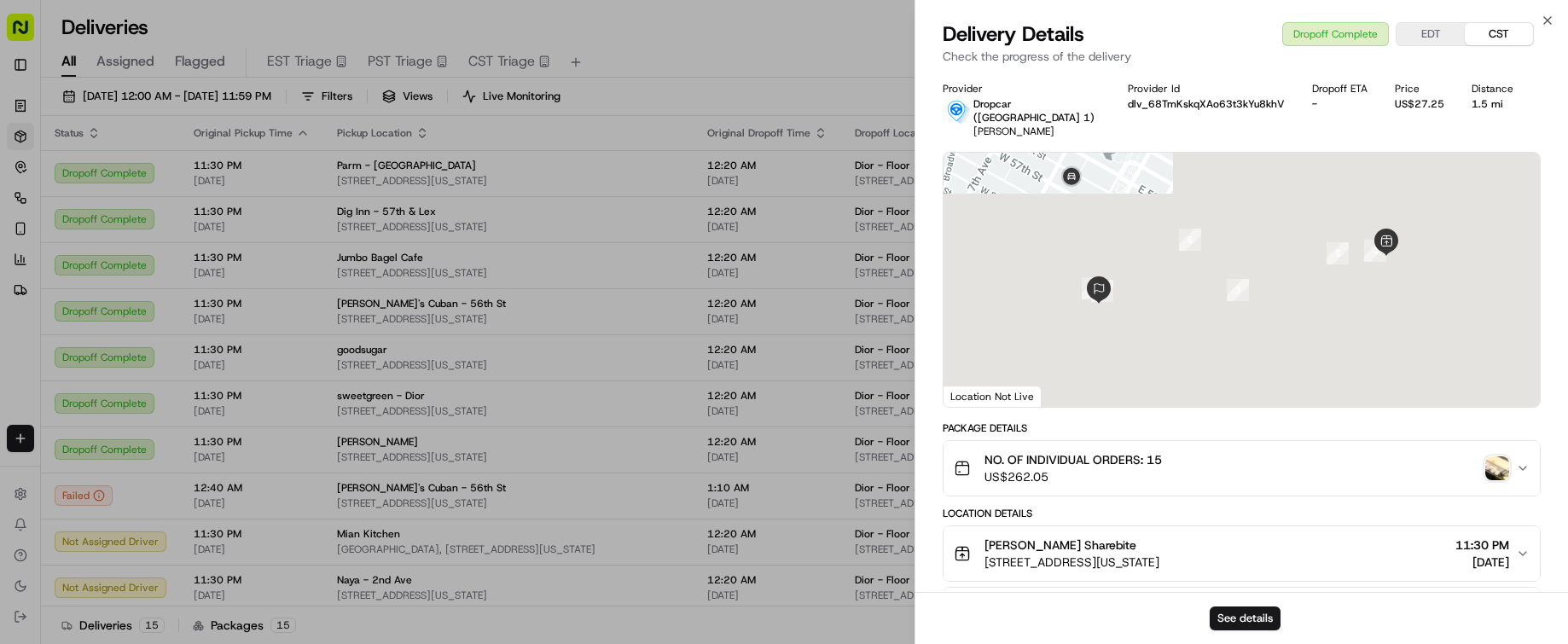
scroll to position [502, 0]
